Goal: Information Seeking & Learning: Compare options

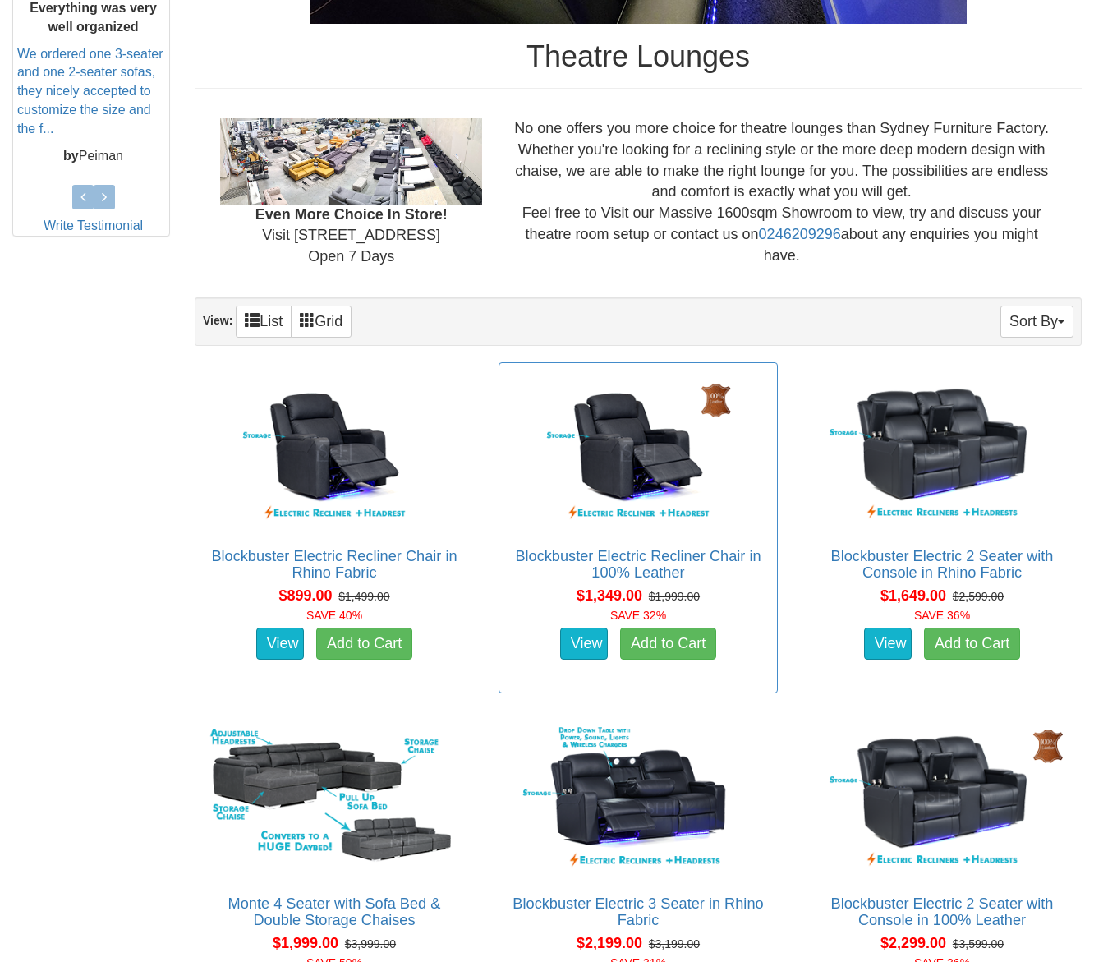
scroll to position [936, 0]
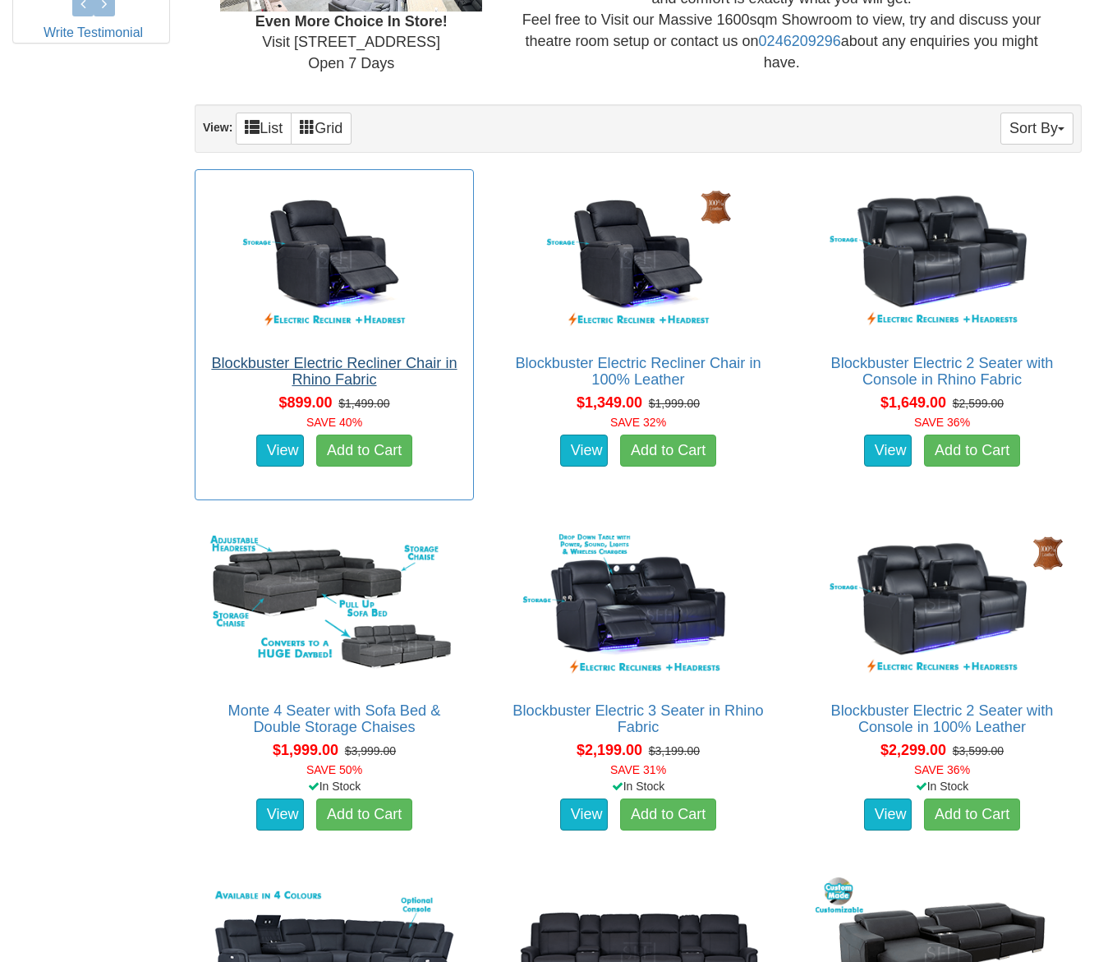
click at [285, 363] on link "Blockbuster Electric Recliner Chair in Rhino Fabric" at bounding box center [334, 371] width 246 height 33
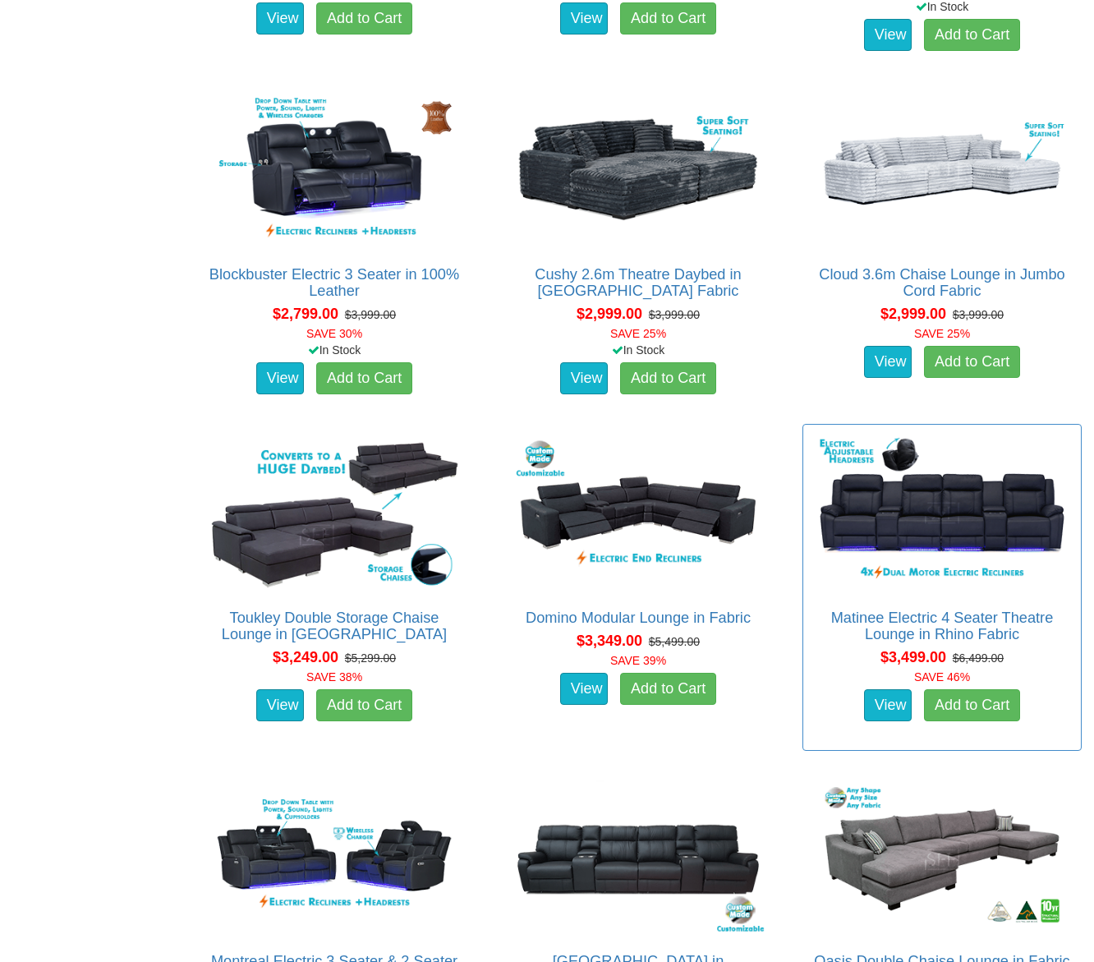
scroll to position [2399, 0]
click at [955, 633] on link "Matinee Electric 4 Seater Theatre Lounge in Rhino Fabric" at bounding box center [942, 626] width 223 height 33
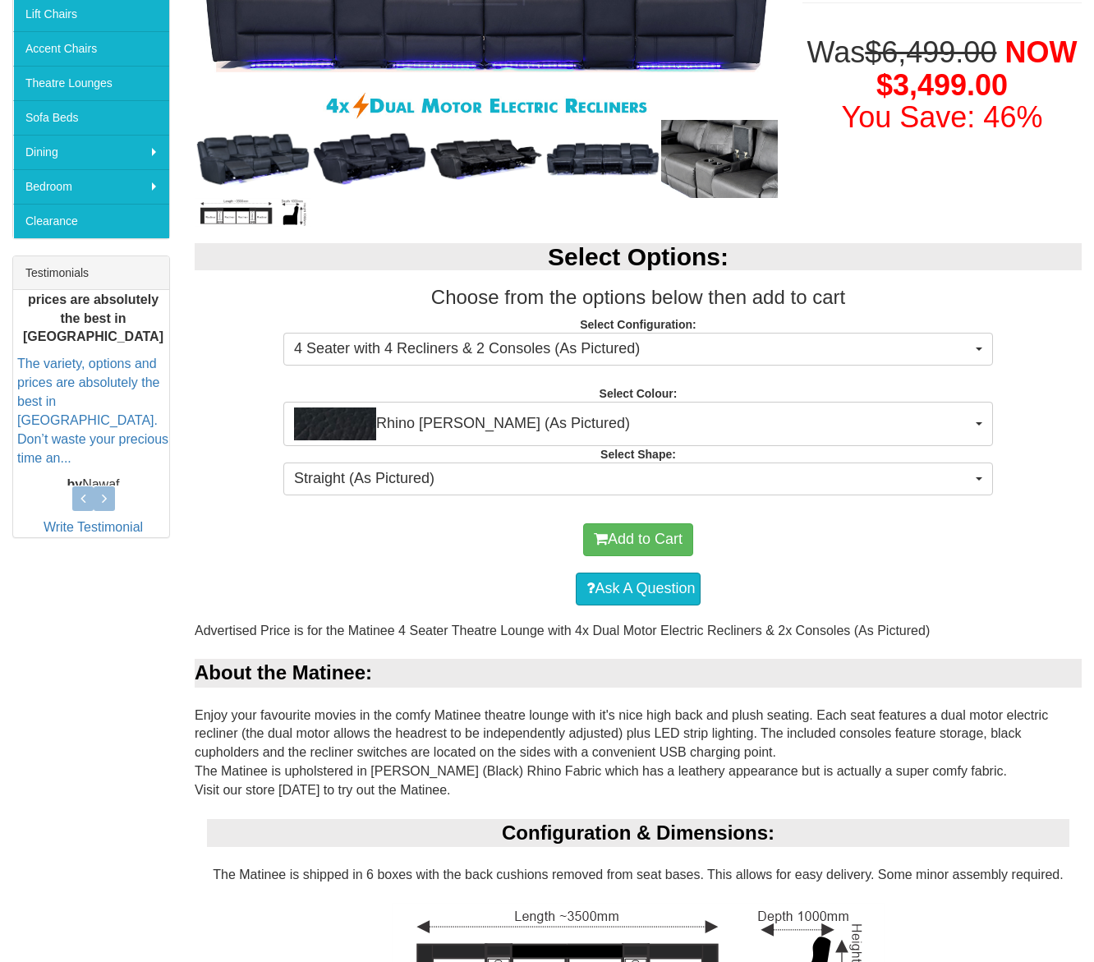
scroll to position [442, 0]
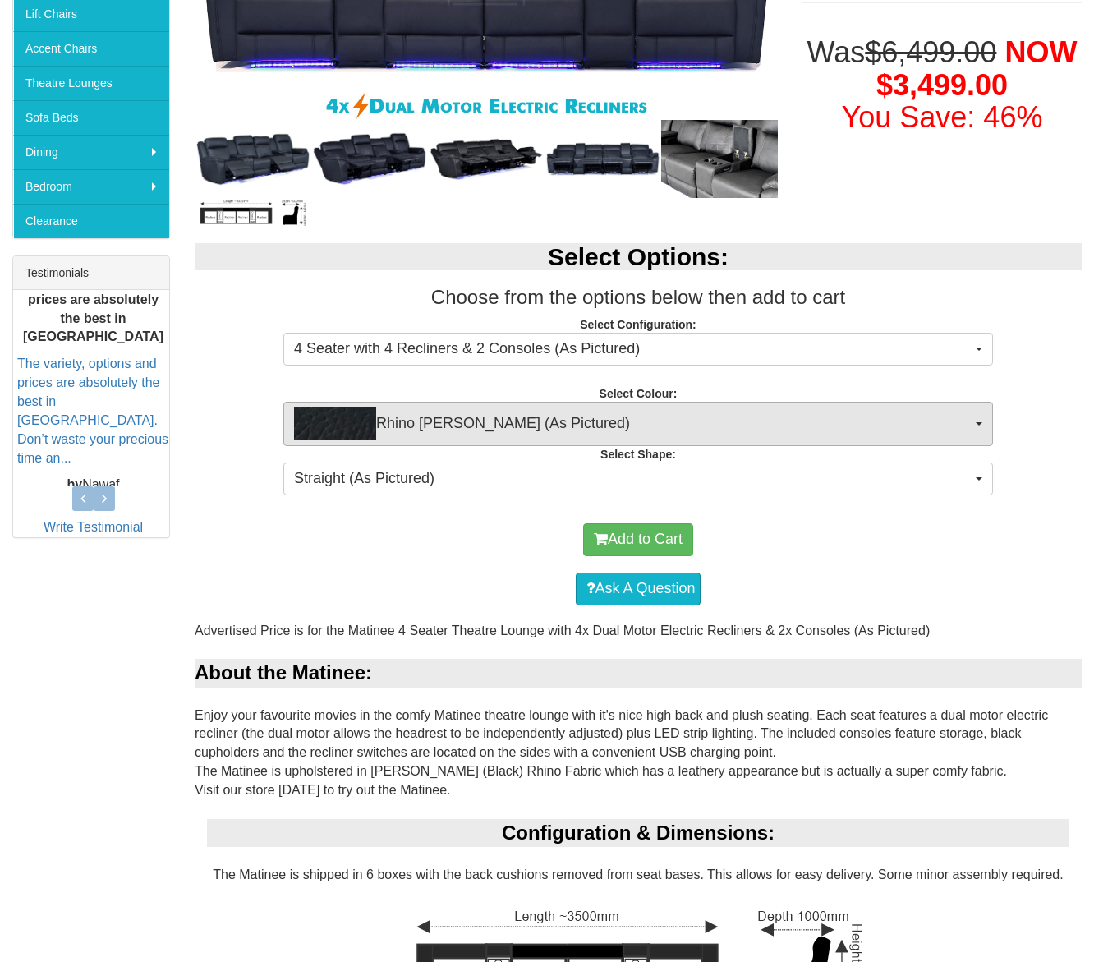
click at [563, 430] on span "Rhino [PERSON_NAME] (As Pictured)" at bounding box center [633, 423] width 678 height 33
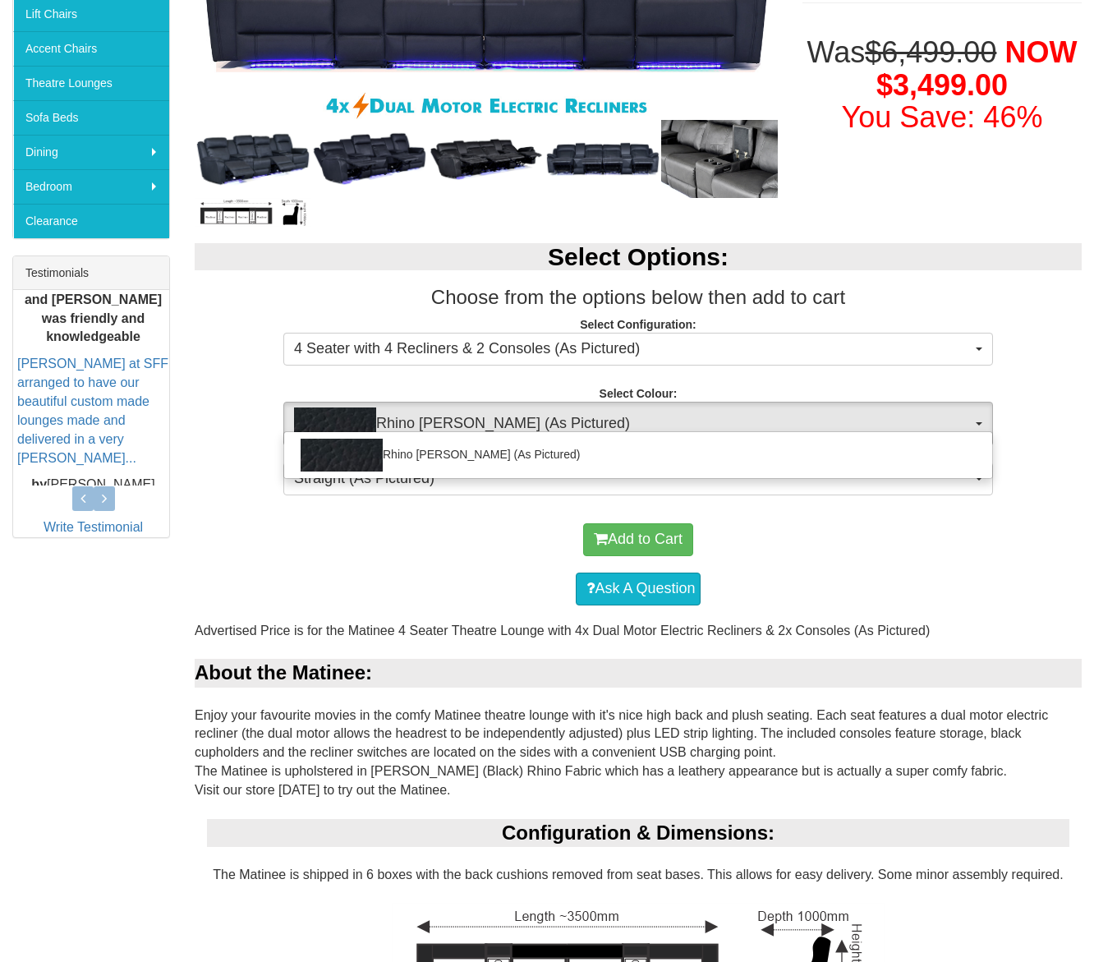
click at [530, 602] on div at bounding box center [547, 481] width 1094 height 962
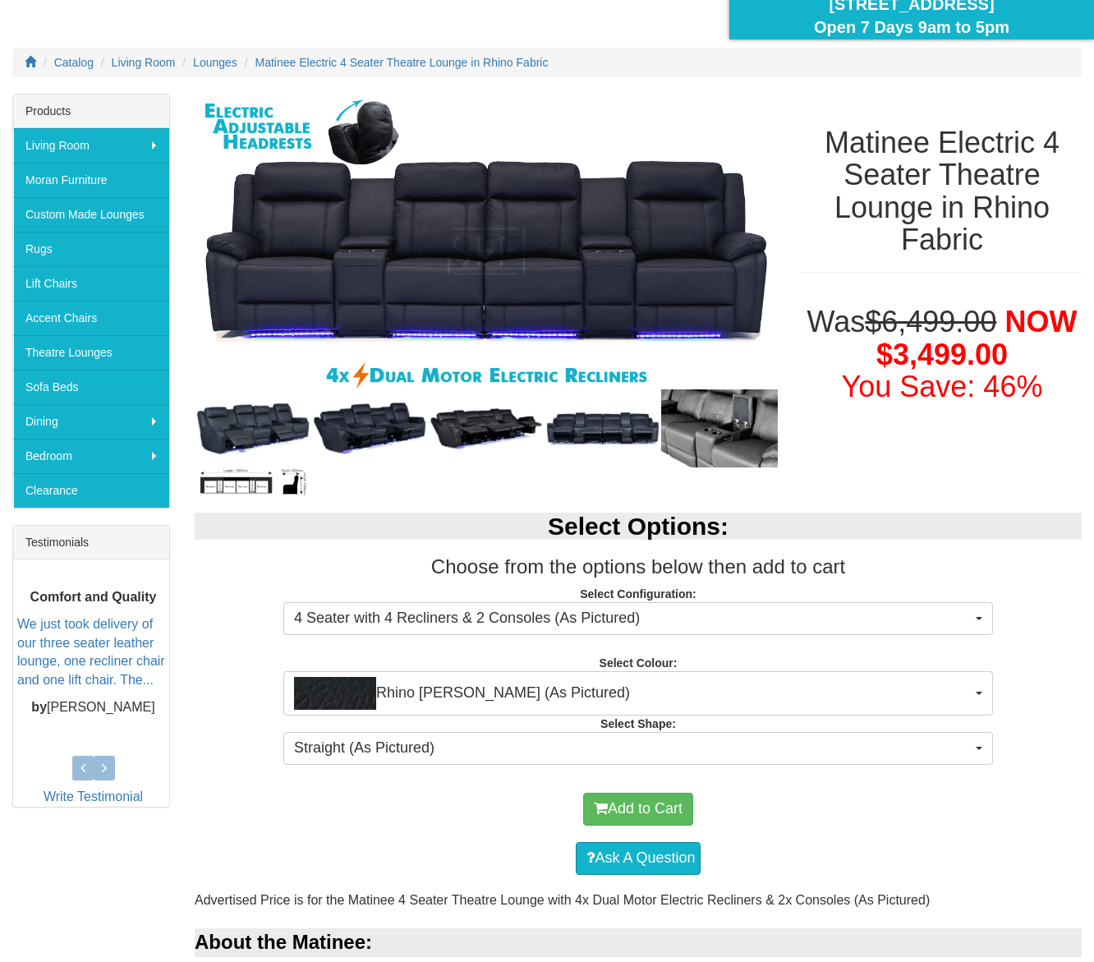
scroll to position [0, 0]
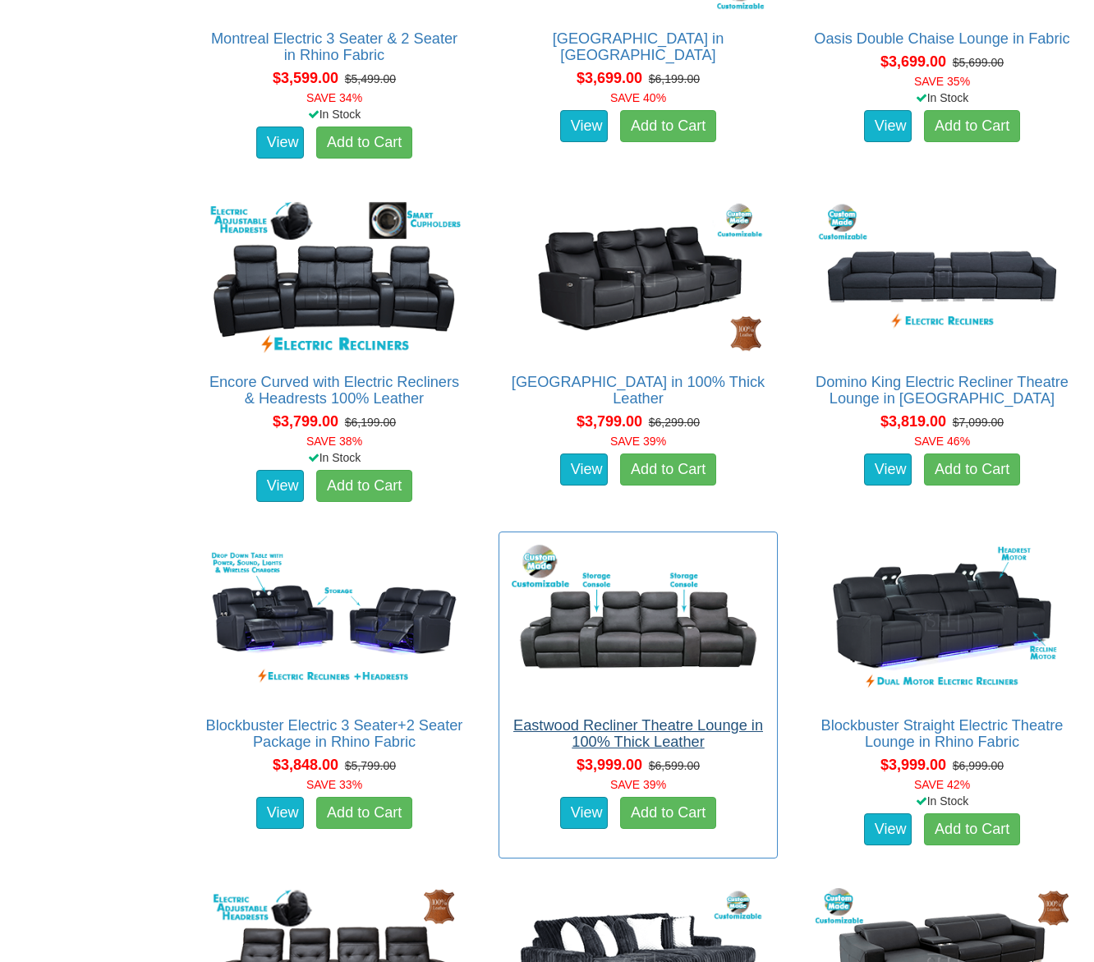
scroll to position [3323, 0]
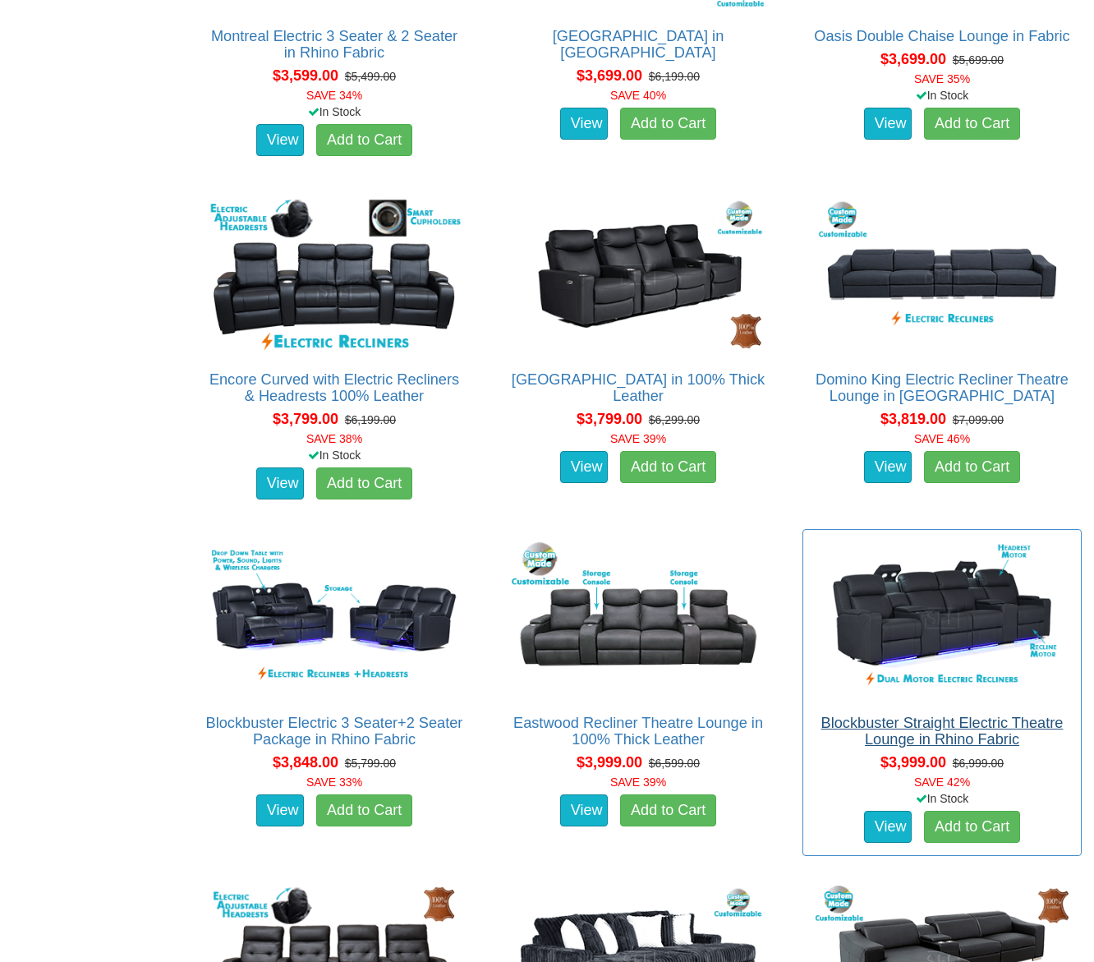
click at [916, 734] on link "Blockbuster Straight Electric Theatre Lounge in Rhino Fabric" at bounding box center [942, 732] width 242 height 33
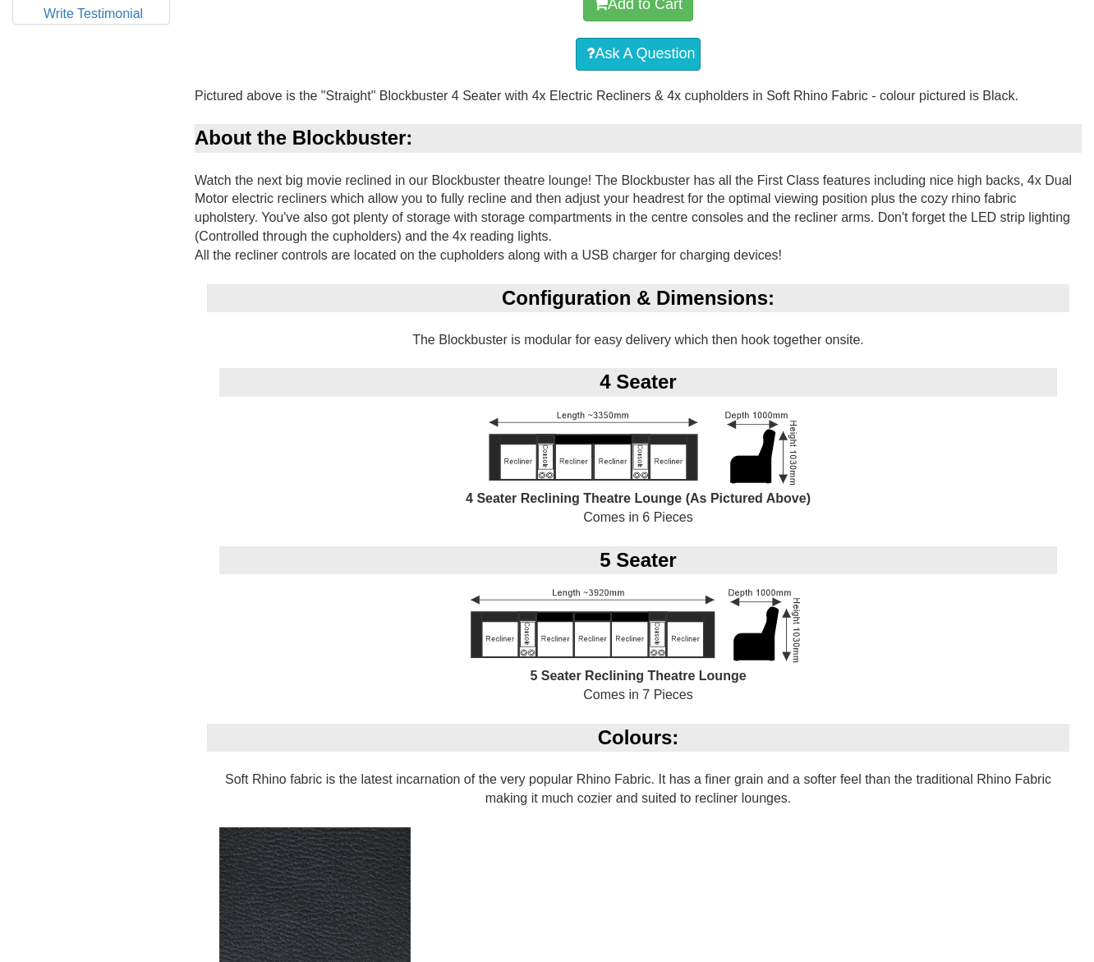
scroll to position [955, 0]
click at [262, 671] on div "Configuration & Dimensions: The Blockbuster is modular for easy delivery which …" at bounding box center [638, 503] width 887 height 439
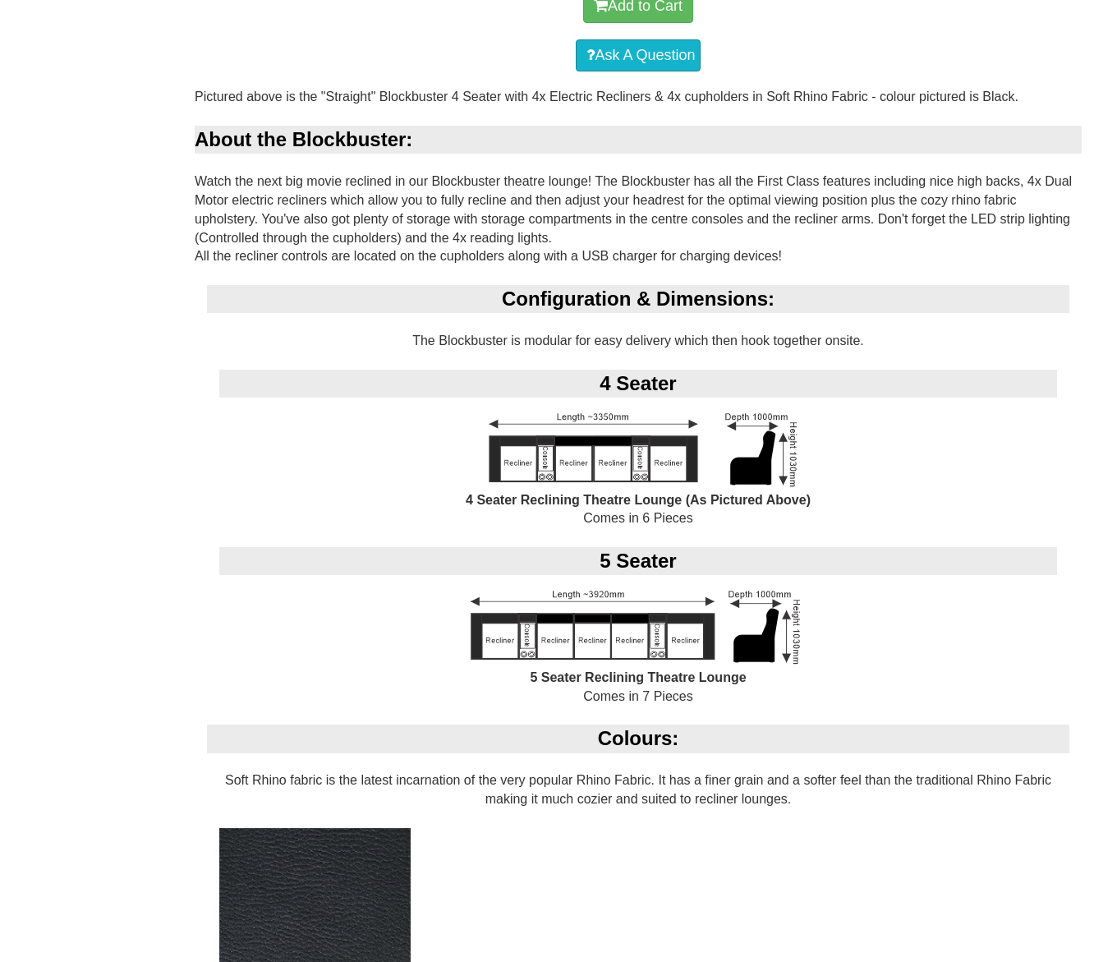
scroll to position [420, 0]
